Goal: Find specific page/section: Find specific page/section

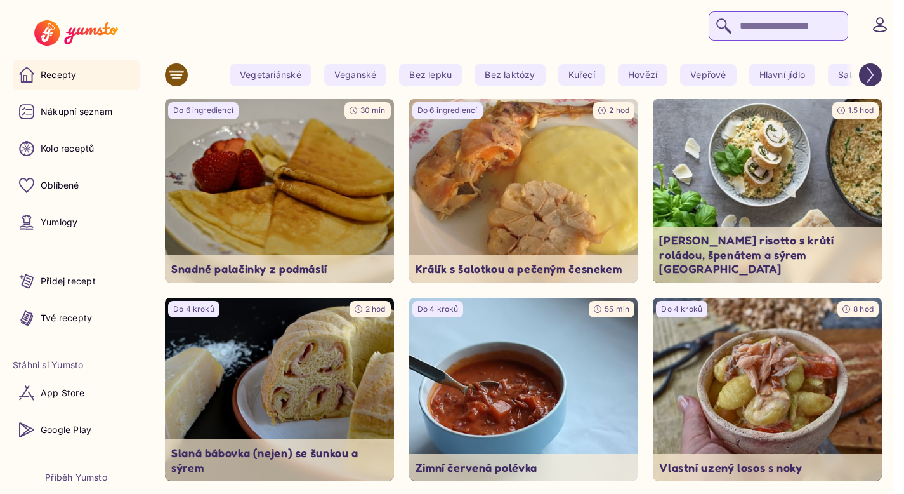
click at [735, 33] on input "search" at bounding box center [779, 25] width 140 height 29
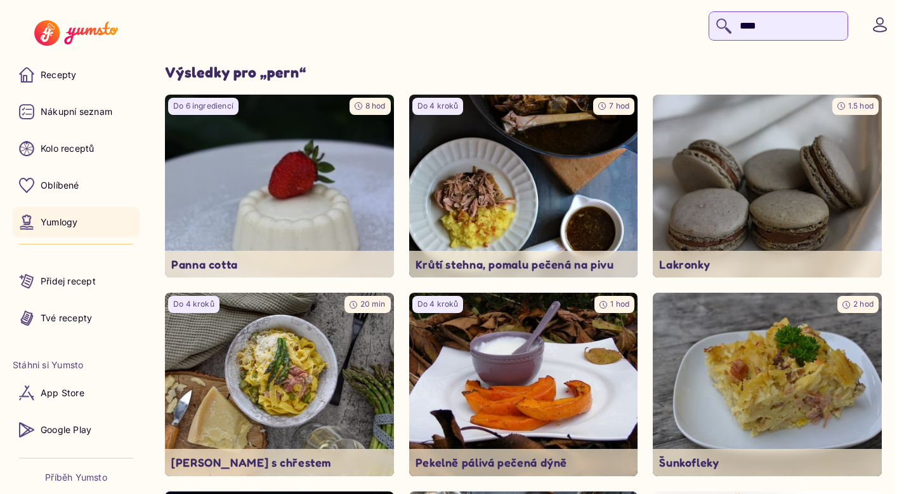
type input "****"
click at [82, 225] on link "Yumlogy" at bounding box center [76, 222] width 127 height 30
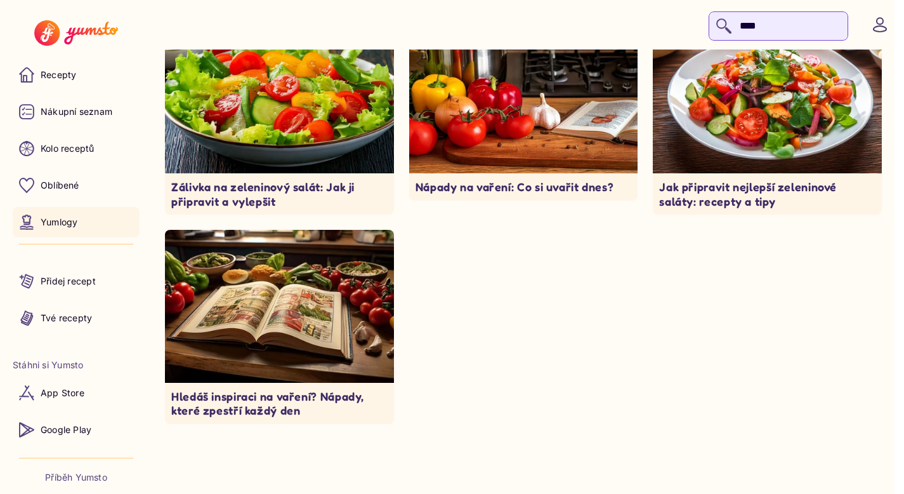
scroll to position [8011, 0]
click at [68, 314] on p "Tvé recepty" at bounding box center [66, 318] width 51 height 13
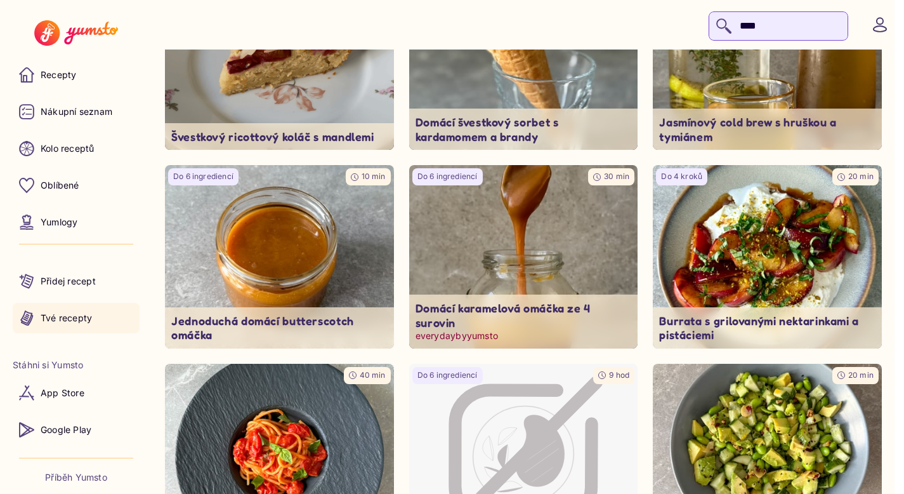
scroll to position [402, 0]
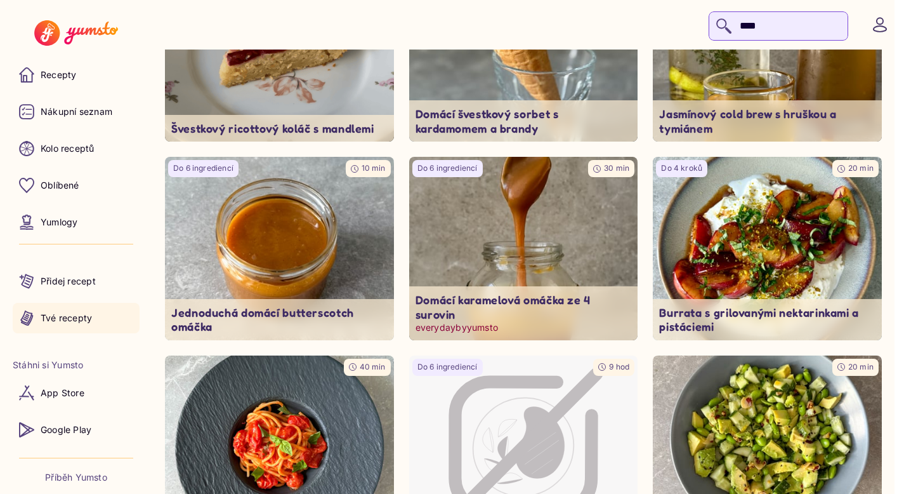
click at [496, 265] on img at bounding box center [524, 248] width 241 height 192
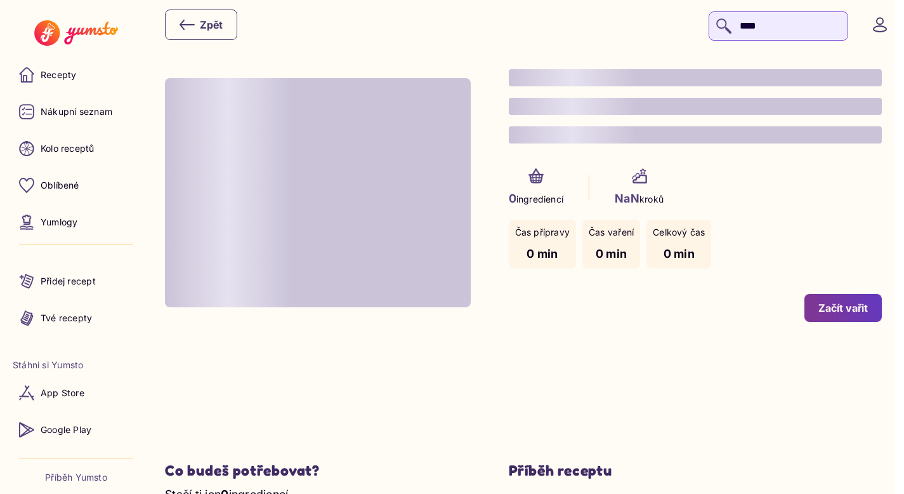
type input "*"
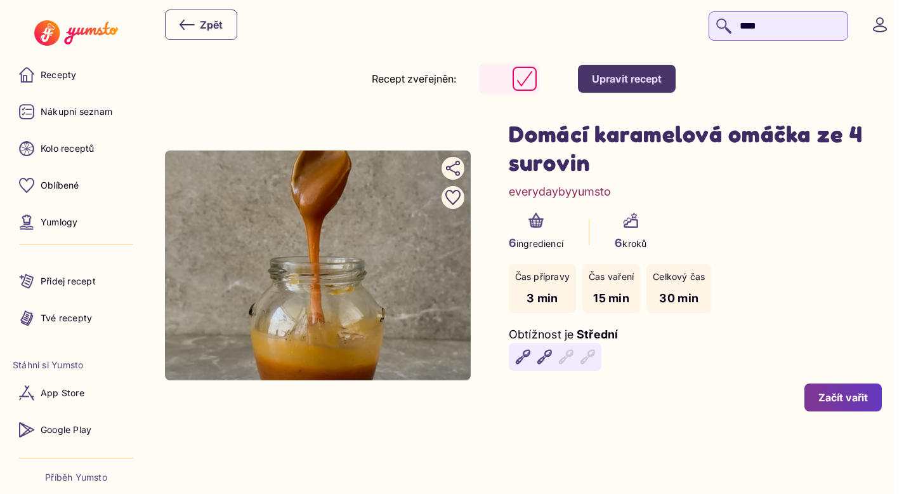
click at [262, 143] on div "Domácí karamelová omáčka ze 4 surovin everydaybyyumsto 6 ingrediencí 6 kroků Ča…" at bounding box center [523, 265] width 717 height 292
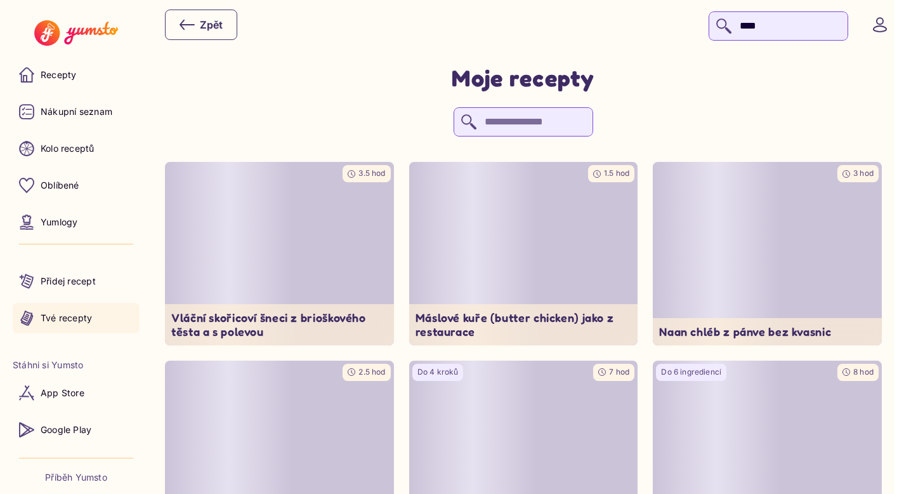
scroll to position [402, 0]
